Goal: Information Seeking & Learning: Learn about a topic

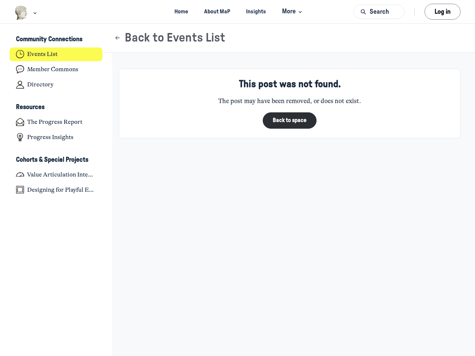
scroll to position [2435, 1458]
